Goal: Task Accomplishment & Management: Use online tool/utility

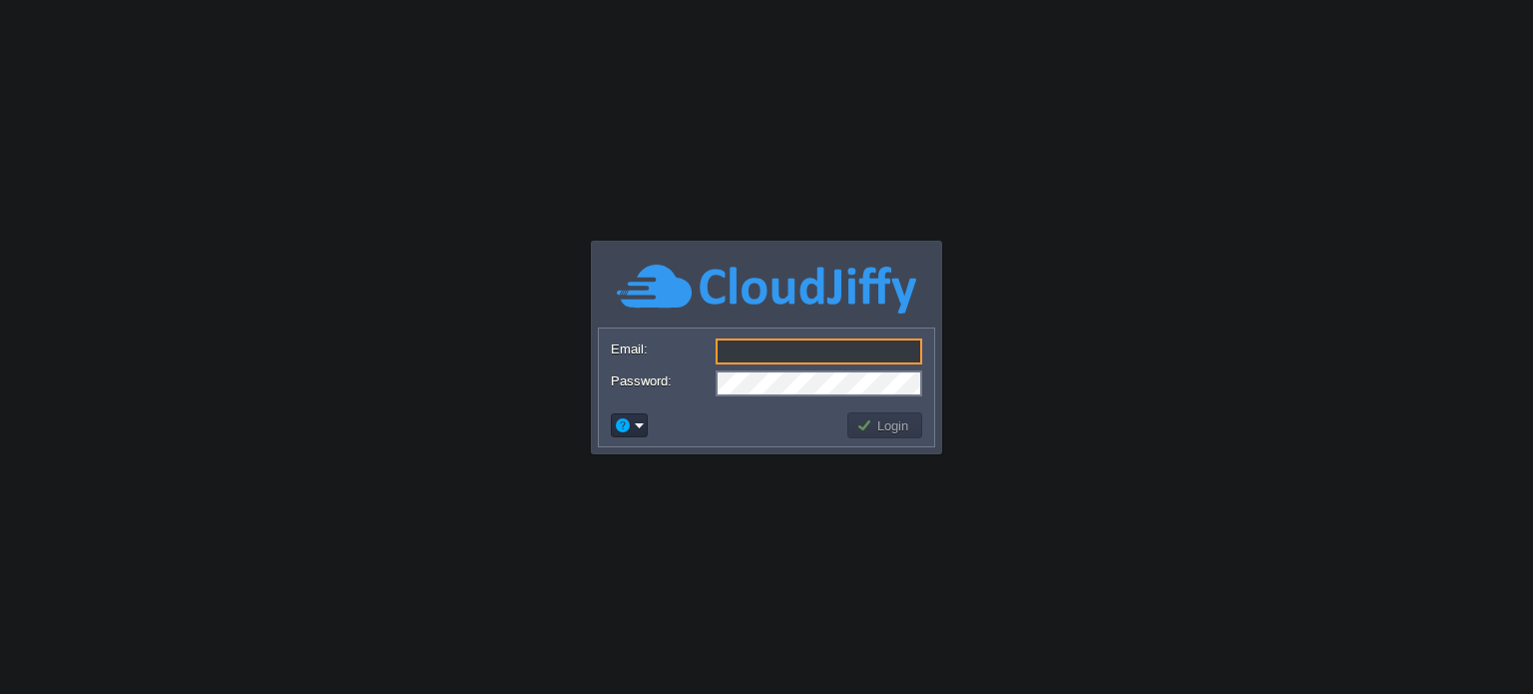
type input "[EMAIL_ADDRESS][DOMAIN_NAME]"
click at [882, 426] on button "Login" at bounding box center [885, 425] width 58 height 18
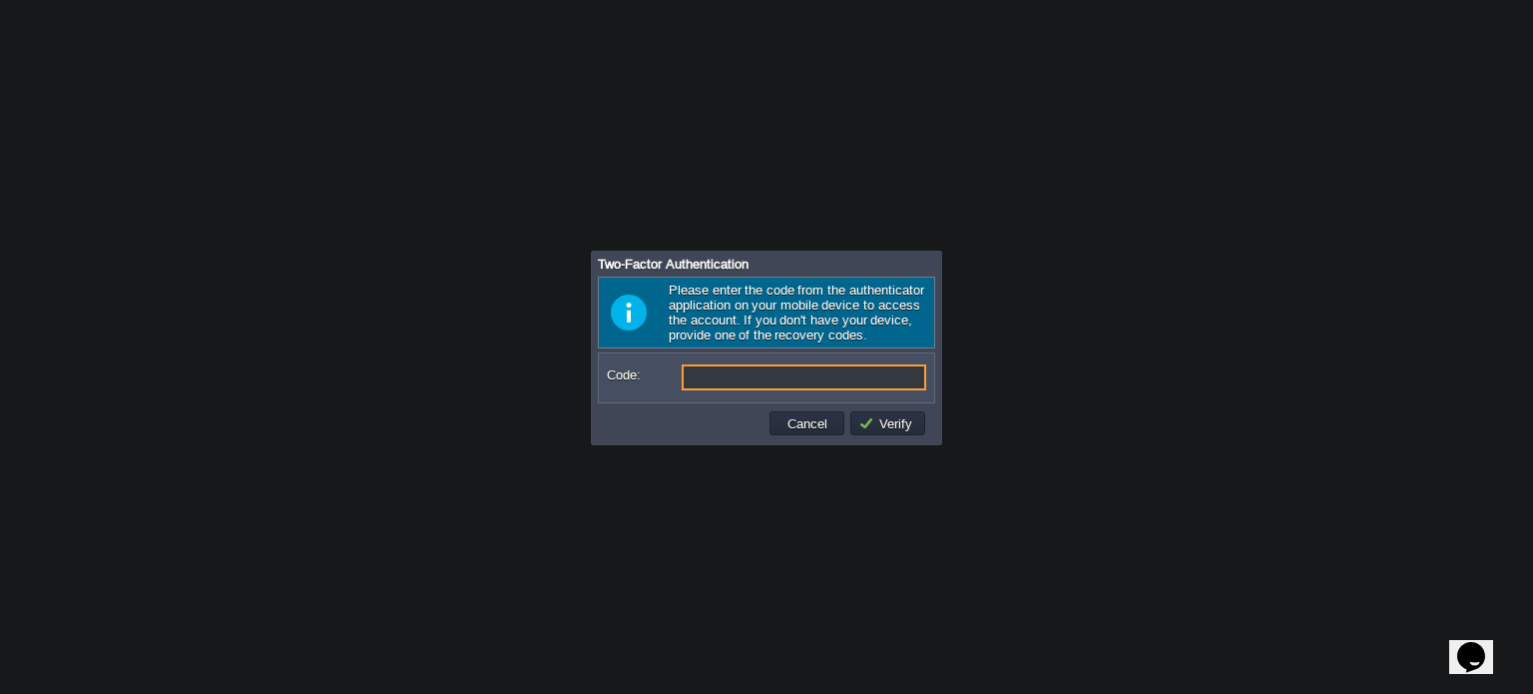
click at [712, 374] on input "Code:" at bounding box center [804, 377] width 245 height 26
type input "494362"
click at [910, 420] on button "Verify" at bounding box center [888, 423] width 60 height 18
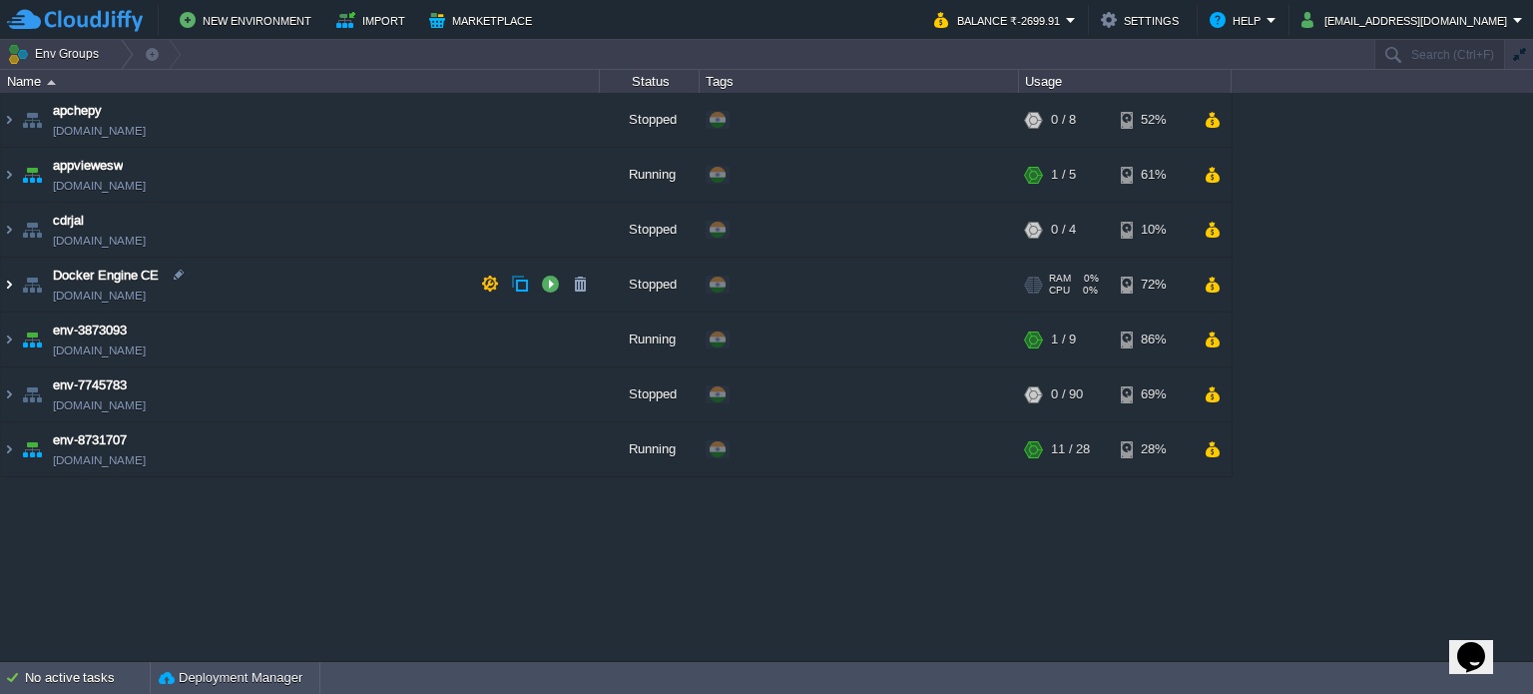
click at [4, 281] on img at bounding box center [9, 285] width 16 height 54
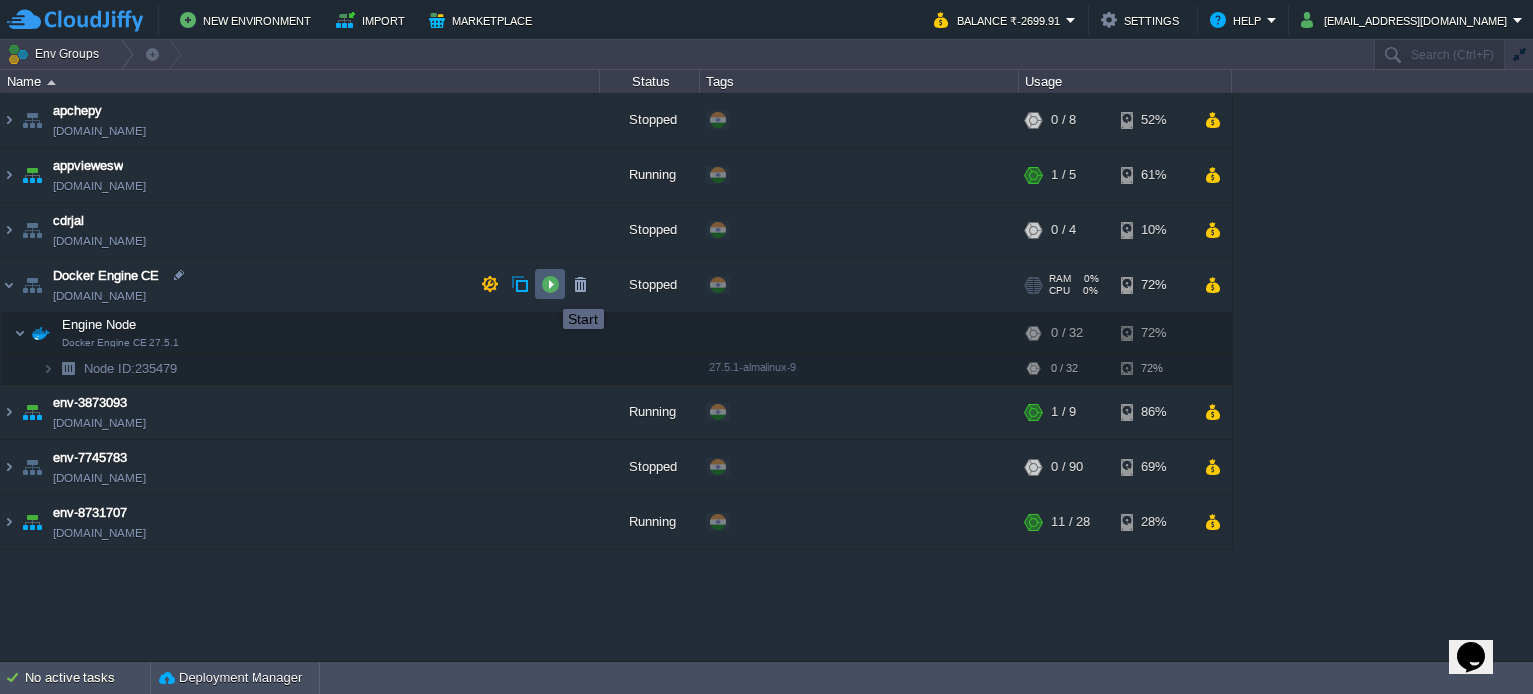
click at [548, 290] on button "button" at bounding box center [550, 283] width 18 height 18
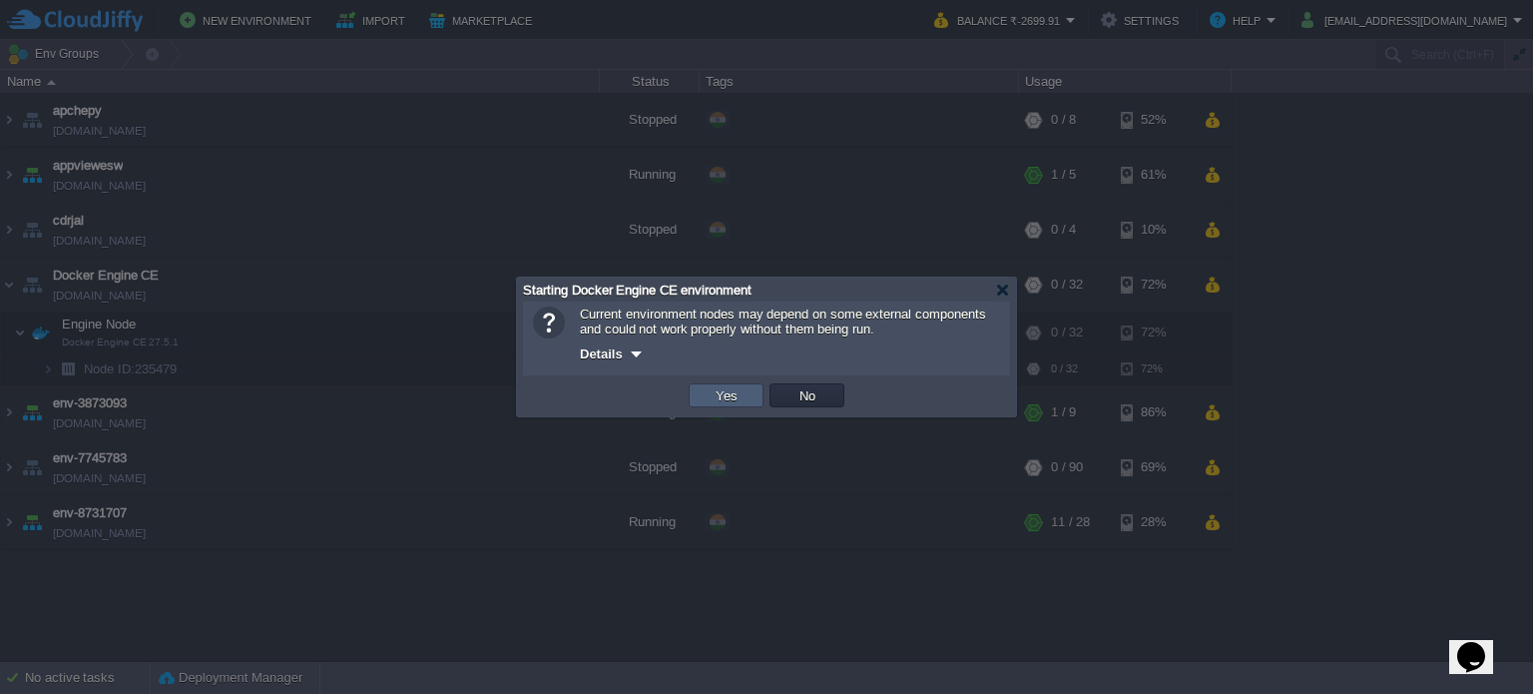
click at [735, 398] on button "Yes" at bounding box center [727, 395] width 34 height 18
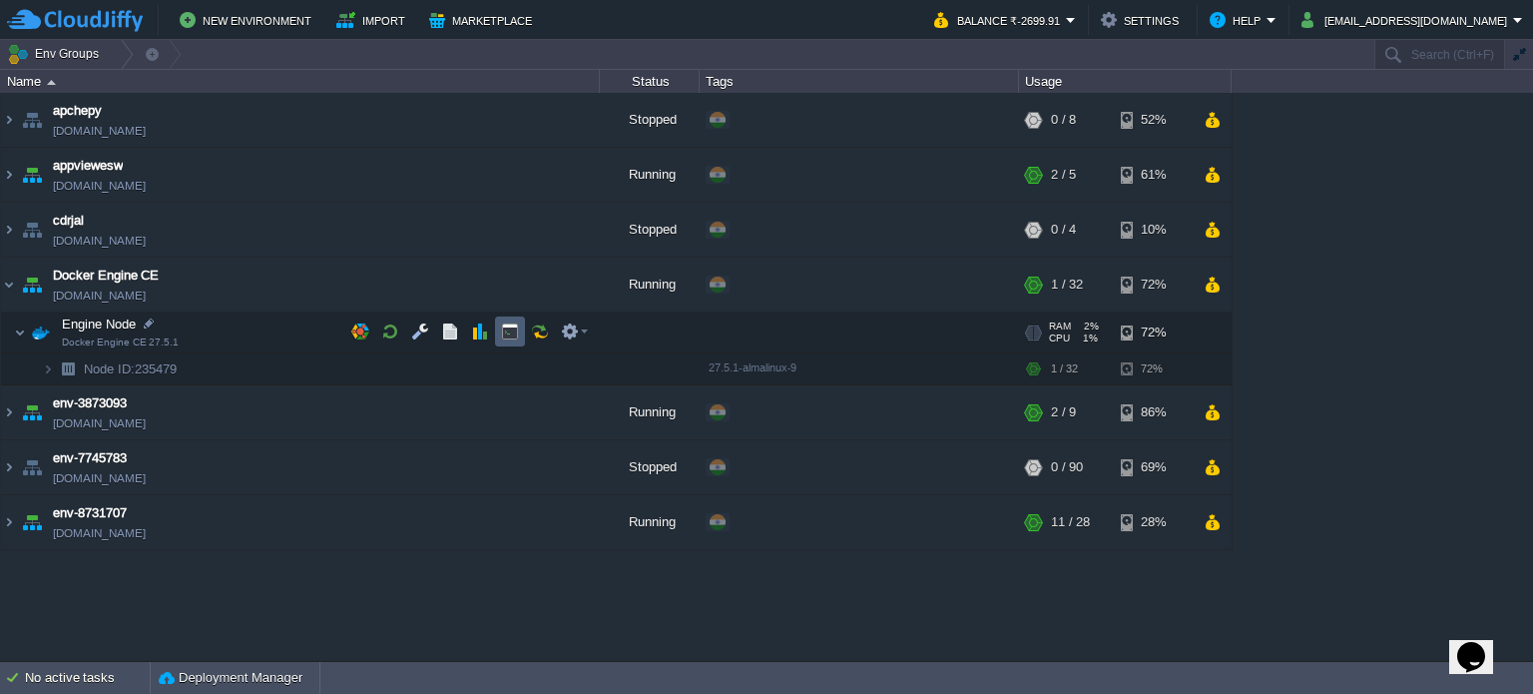
click at [509, 332] on button "button" at bounding box center [510, 331] width 18 height 18
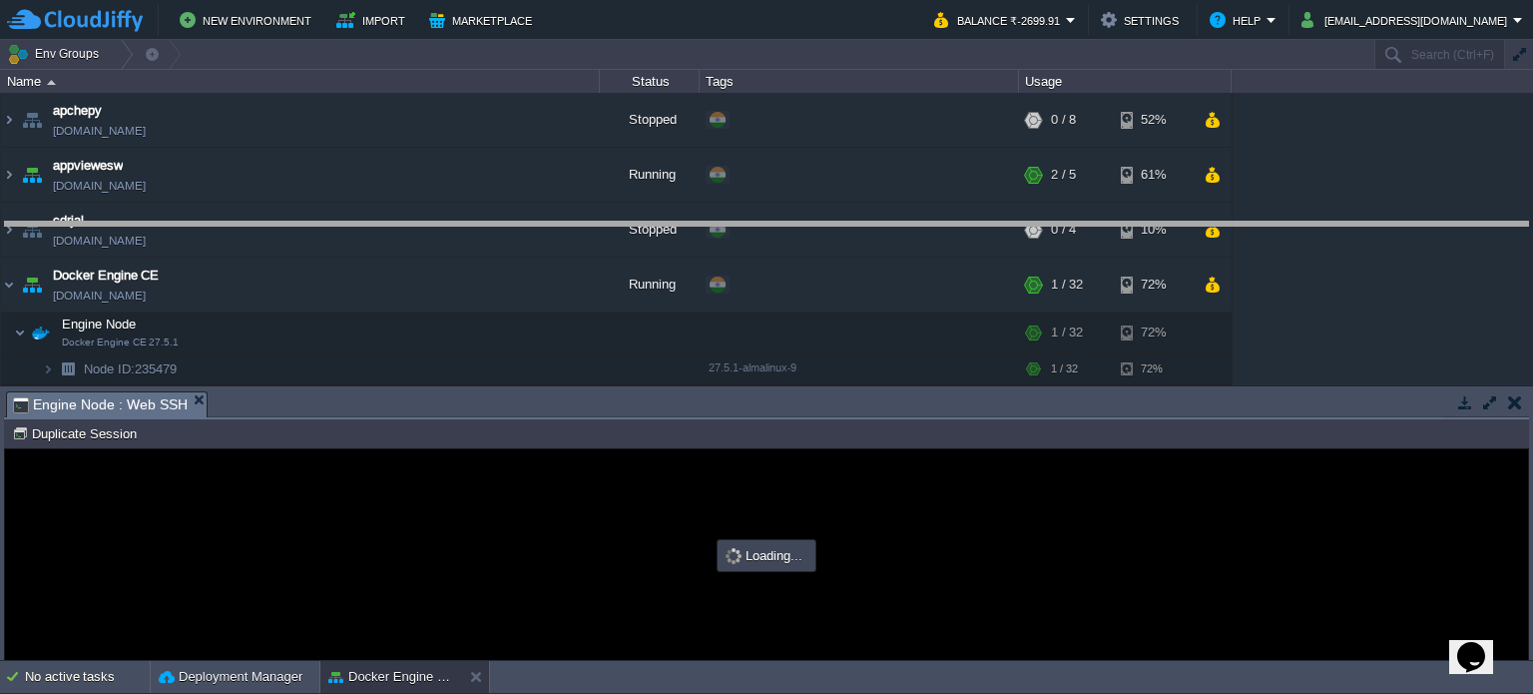
drag, startPoint x: 791, startPoint y: 411, endPoint x: 786, endPoint y: 205, distance: 206.7
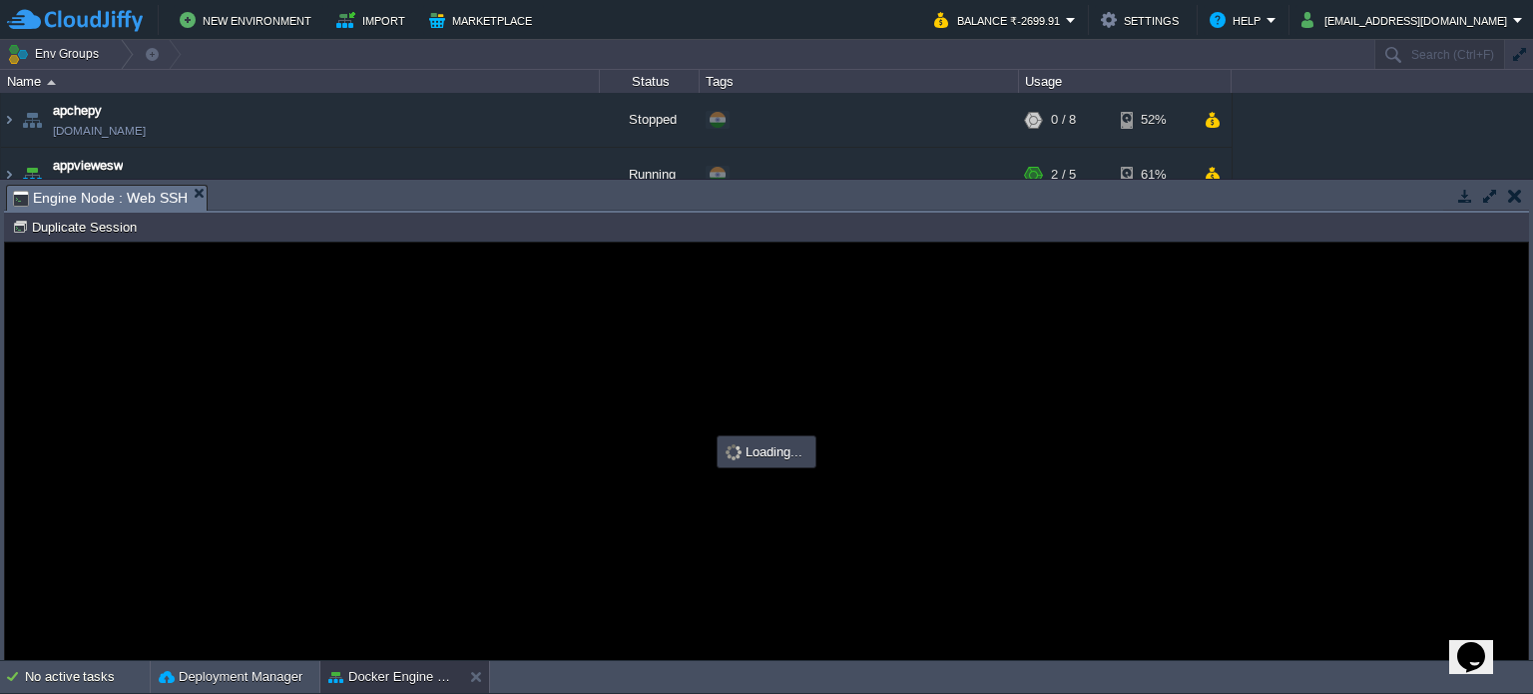
type input "#000000"
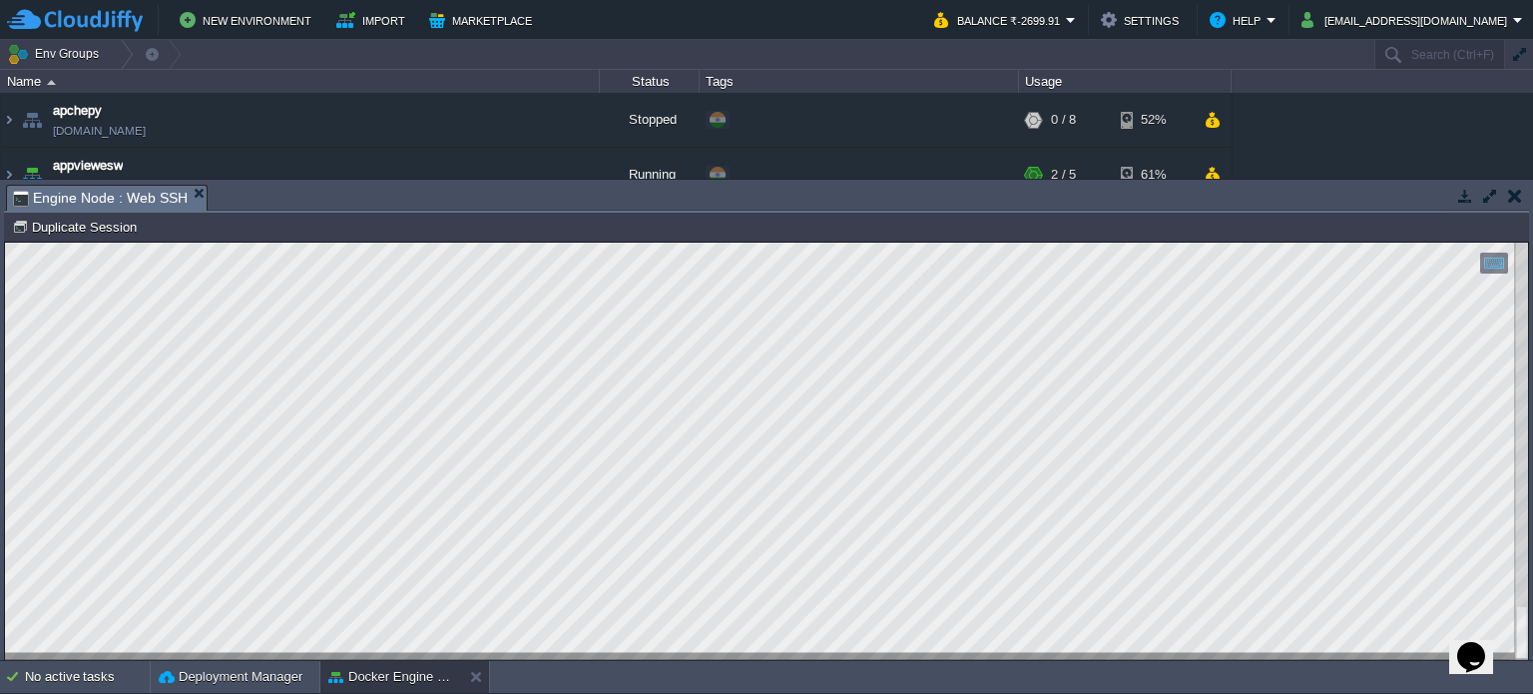
click at [1513, 195] on button "button" at bounding box center [1515, 196] width 14 height 18
